Goal: Task Accomplishment & Management: Manage account settings

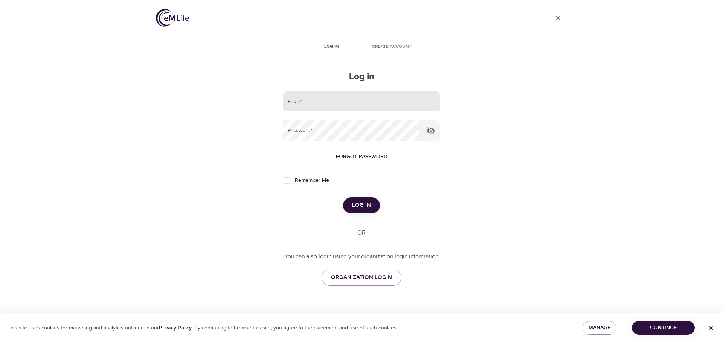
click at [314, 103] on input "email" at bounding box center [361, 102] width 157 height 20
type input "[PERSON_NAME][EMAIL_ADDRESS][PERSON_NAME][DOMAIN_NAME]"
click at [352, 150] on button "Forgot password" at bounding box center [362, 157] width 58 height 14
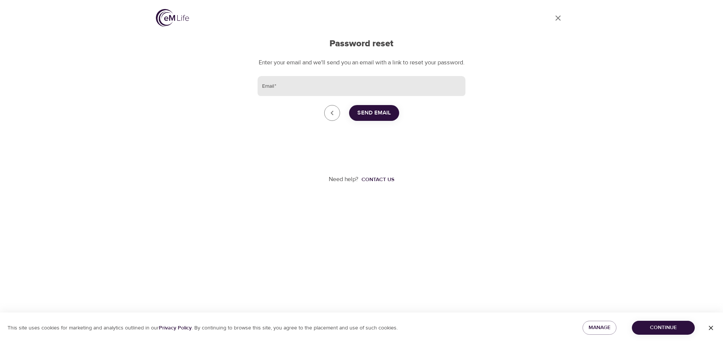
click at [337, 94] on input "Email   *" at bounding box center [362, 86] width 208 height 20
type input "[PERSON_NAME][EMAIL_ADDRESS][PERSON_NAME][DOMAIN_NAME]"
click at [378, 118] on span "Send Email" at bounding box center [375, 113] width 34 height 10
